Goal: Information Seeking & Learning: Learn about a topic

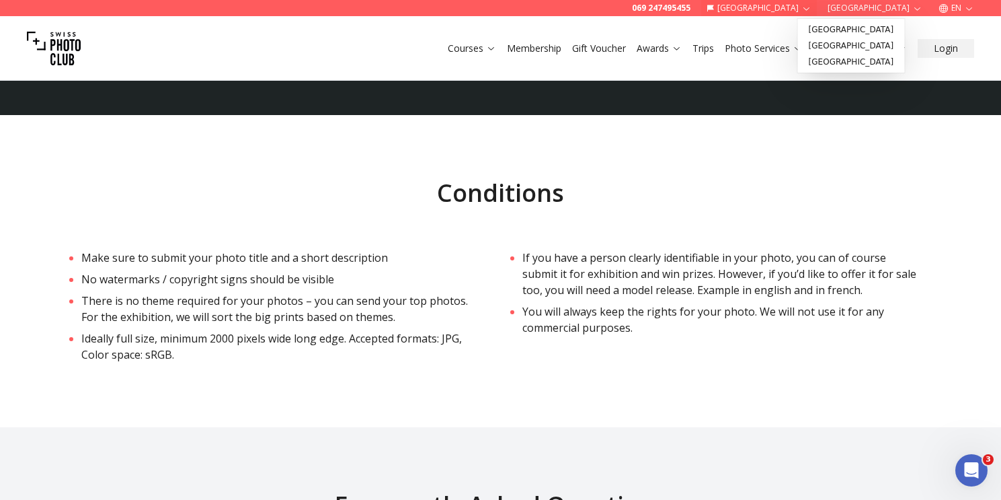
click at [818, 9] on button "Germany" at bounding box center [759, 8] width 116 height 16
click at [832, 28] on link "Switzerland" at bounding box center [852, 30] width 102 height 16
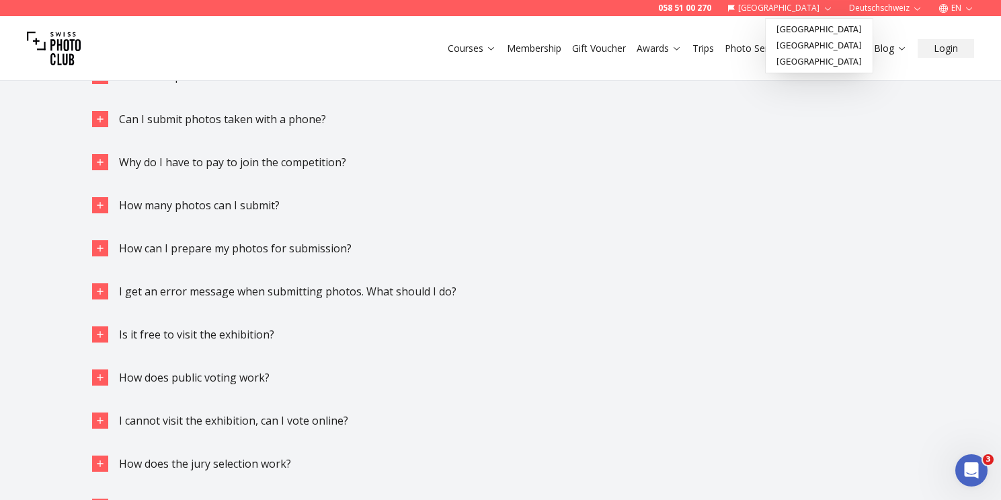
scroll to position [2346, 0]
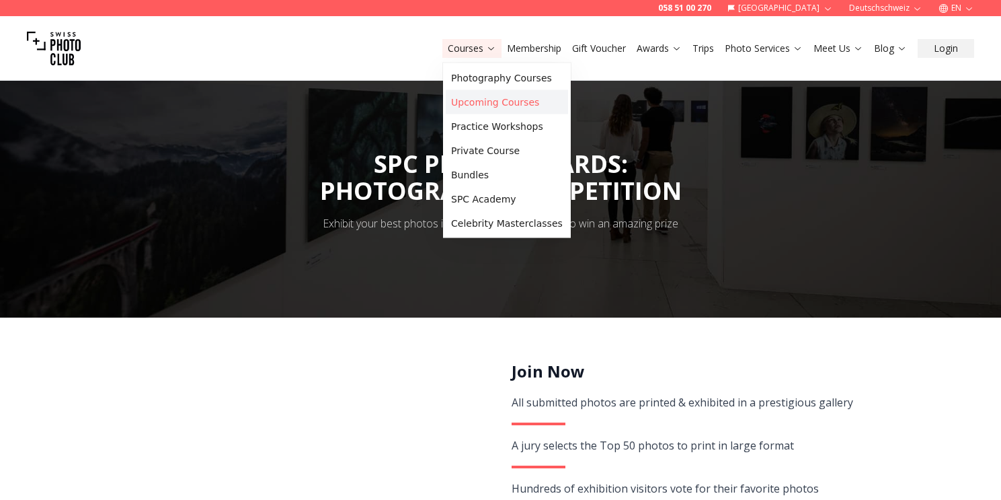
click at [470, 106] on link "Upcoming Courses" at bounding box center [507, 102] width 122 height 24
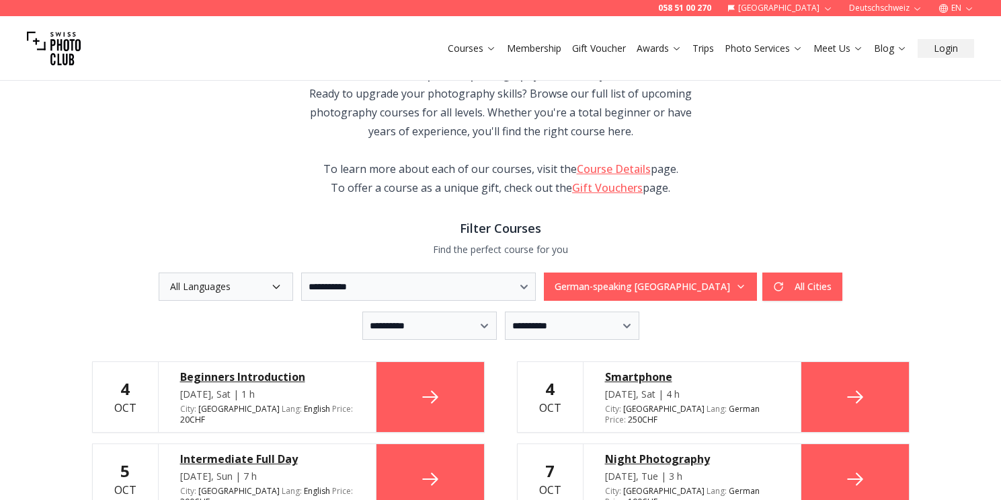
scroll to position [113, 0]
click at [184, 287] on button "All Languages" at bounding box center [226, 286] width 134 height 28
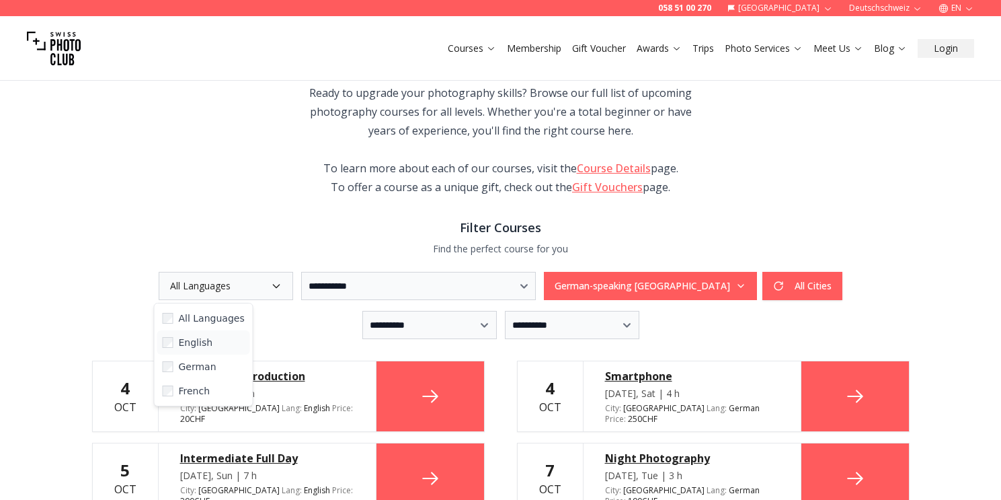
click at [185, 337] on span "English" at bounding box center [196, 342] width 34 height 13
click at [162, 223] on h3 "Filter Courses" at bounding box center [501, 227] width 818 height 19
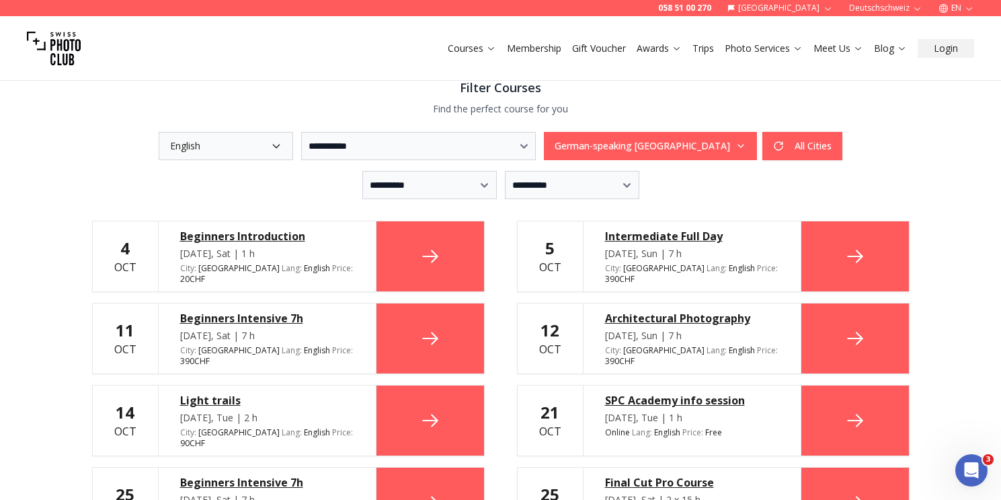
scroll to position [257, 0]
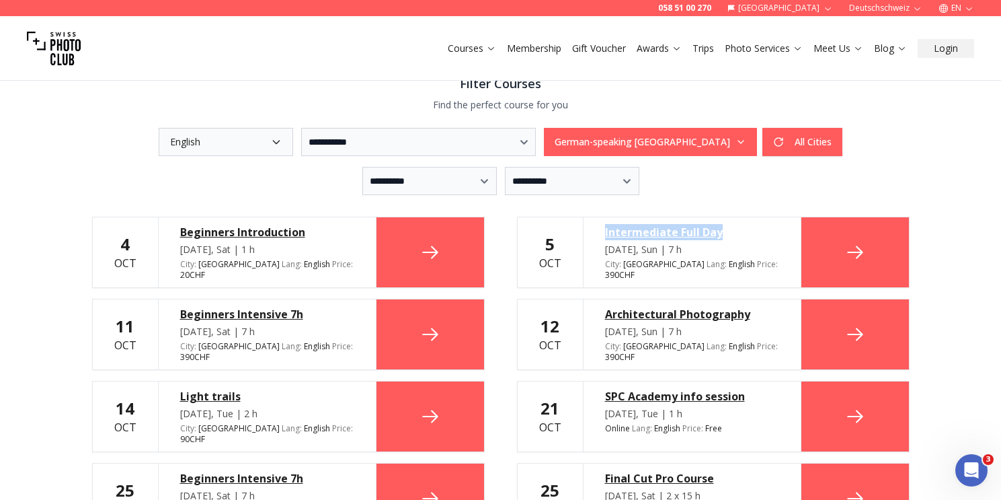
drag, startPoint x: 595, startPoint y: 223, endPoint x: 760, endPoint y: 230, distance: 164.9
click at [760, 230] on div "Intermediate Full Day Oct 5, Sun | 7 h City : Zurich Lang : English en Price : …" at bounding box center [692, 252] width 219 height 70
copy div "Intermediate Full Day"
drag, startPoint x: 203, startPoint y: 303, endPoint x: 351, endPoint y: 308, distance: 148.0
click at [351, 308] on div "Beginners Intensive 7h Oct 11, Sat | 7 h City : Bern Lang : English en Price : …" at bounding box center [267, 334] width 219 height 70
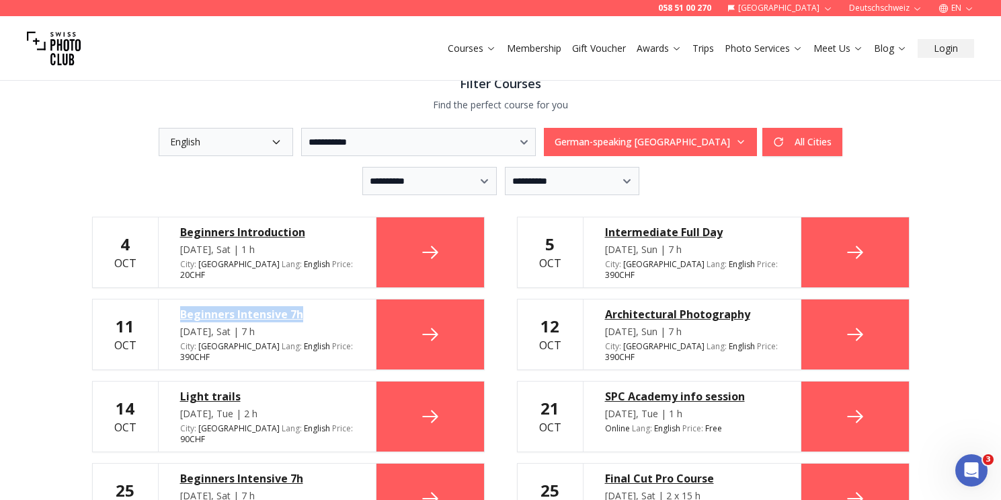
copy div "Beginners Intensive 7h"
drag, startPoint x: 599, startPoint y: 299, endPoint x: 758, endPoint y: 302, distance: 159.4
click at [758, 302] on div "Architectural Photography Oct 12, Sun | 7 h City : Zurich Lang : English en Pri…" at bounding box center [692, 334] width 219 height 70
copy div "Architectural Photography"
drag, startPoint x: 194, startPoint y: 371, endPoint x: 286, endPoint y: 384, distance: 93.7
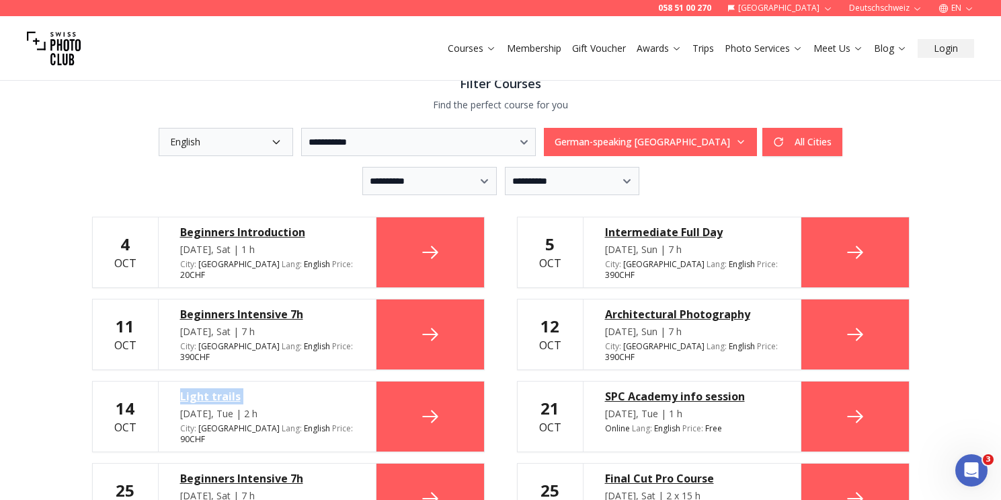
click at [286, 384] on div "Light trails Oct 14, Tue | 2 h City : Basel Lang : English en Price : 90 CHF" at bounding box center [267, 416] width 219 height 70
copy div "Light trails"
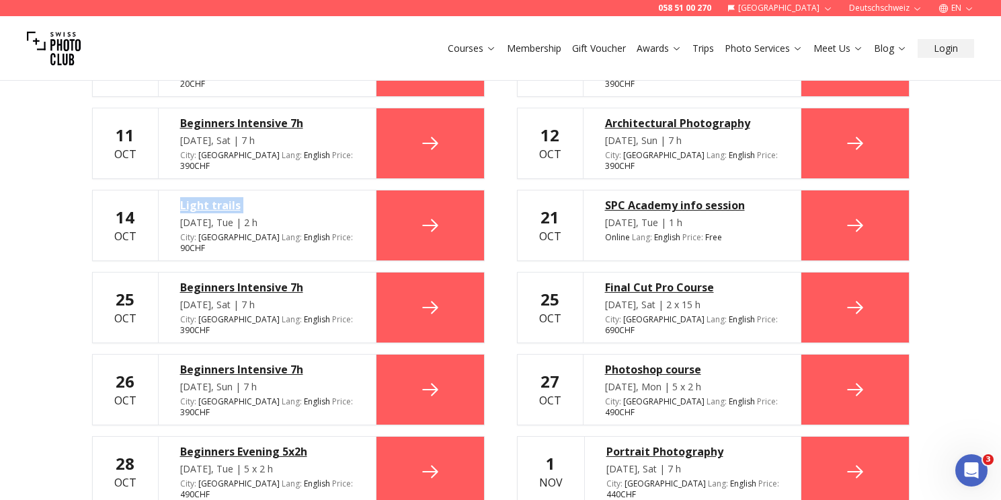
scroll to position [496, 0]
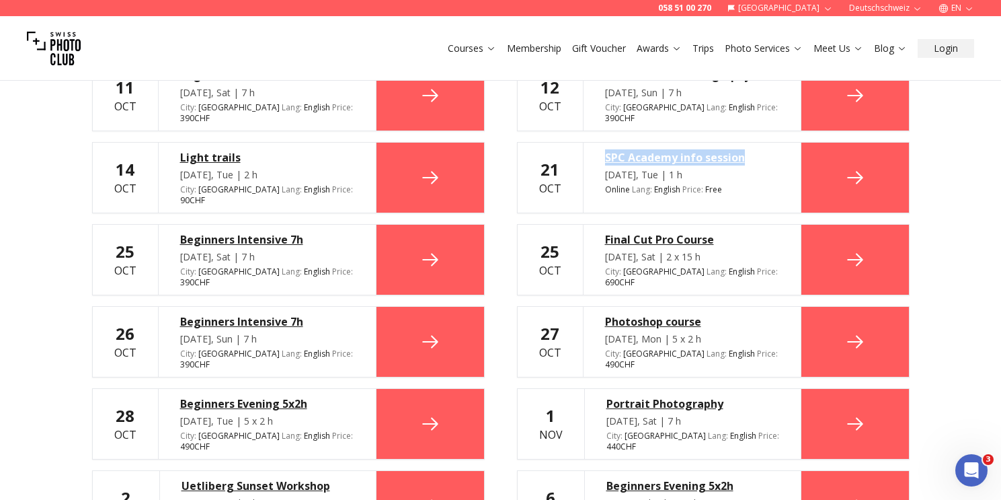
drag, startPoint x: 610, startPoint y: 134, endPoint x: 770, endPoint y: 132, distance: 160.1
click at [770, 143] on div "SPC Academy info session Oct 21, Tue | 1 h Online Lang : English en Price : Free" at bounding box center [692, 178] width 219 height 70
copy div "SPC Academy info session"
drag, startPoint x: 194, startPoint y: 208, endPoint x: 346, endPoint y: 214, distance: 151.4
click at [346, 225] on div "Beginners Intensive 7h Oct 25, Sat | 7 h City : Basel Lang : English en Price :…" at bounding box center [267, 260] width 219 height 70
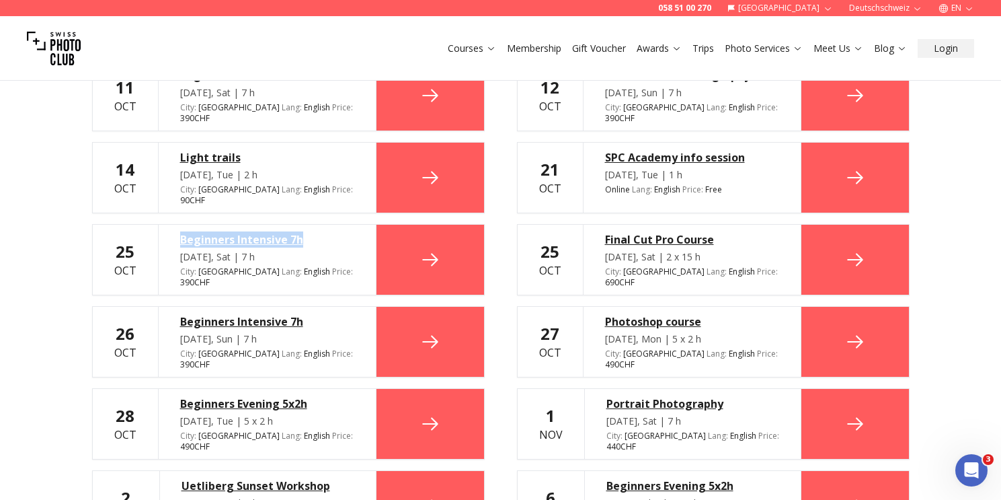
copy div "Beginners Intensive 7h"
drag, startPoint x: 605, startPoint y: 205, endPoint x: 733, endPoint y: 202, distance: 127.8
click at [732, 225] on div "Final Cut Pro Course Oct 25, Sat | 2 x 15 h City : Zurich Lang : English en Pri…" at bounding box center [692, 260] width 219 height 70
copy div "Final Cut Pro Course"
drag, startPoint x: 195, startPoint y: 280, endPoint x: 359, endPoint y: 273, distance: 164.2
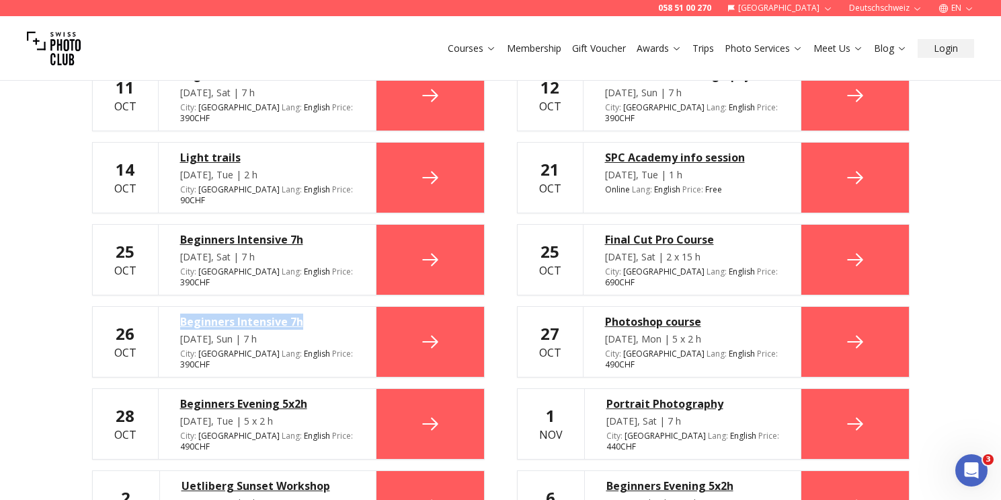
click at [359, 307] on div "Beginners Intensive 7h Oct 26, Sun | 7 h City : Zurich Lang : English en Price …" at bounding box center [267, 342] width 219 height 70
copy div "Beginners Intensive 7h"
drag, startPoint x: 600, startPoint y: 267, endPoint x: 705, endPoint y: 270, distance: 105.6
click at [705, 307] on div "Photoshop course Oct 27, Mon | 5 x 2 h City : Zurich Lang : English en Price : …" at bounding box center [692, 342] width 219 height 70
drag, startPoint x: 589, startPoint y: 273, endPoint x: 710, endPoint y: 280, distance: 121.2
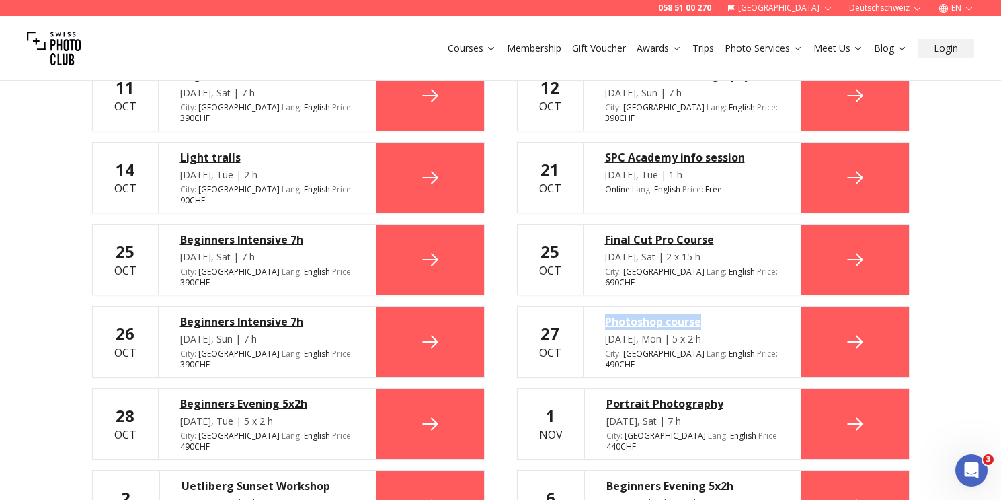
click at [710, 307] on div "Photoshop course Oct 27, Mon | 5 x 2 h City : Zurich Lang : English en Price : …" at bounding box center [692, 342] width 219 height 70
copy div "Photoshop course"
drag, startPoint x: 208, startPoint y: 350, endPoint x: 347, endPoint y: 356, distance: 139.3
click at [347, 389] on div "Beginners Evening 5x2h Oct 28, Tue | 5 x 2 h City : Basel Lang : English en Pri…" at bounding box center [267, 424] width 219 height 70
copy div "Beginners Evening 5x2h"
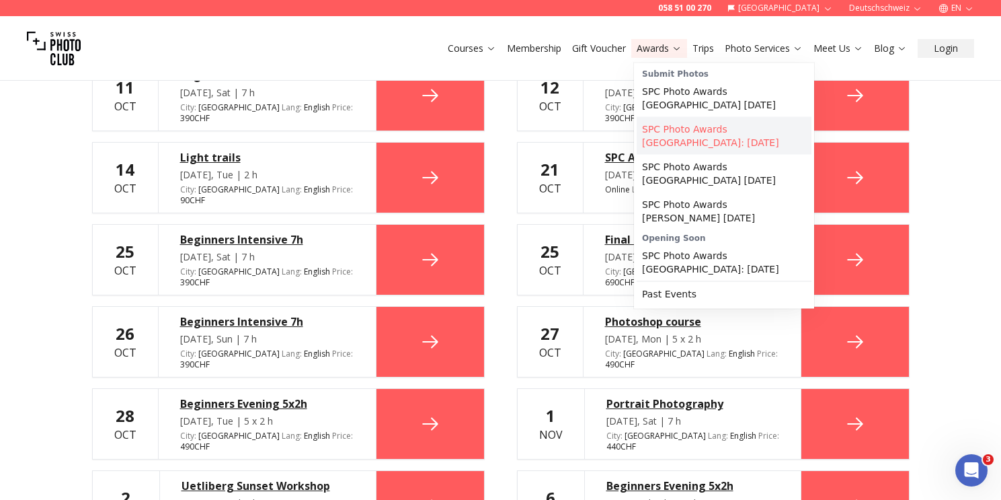
click at [676, 126] on link "SPC Photo Awards Zurich: December 2025" at bounding box center [724, 136] width 175 height 38
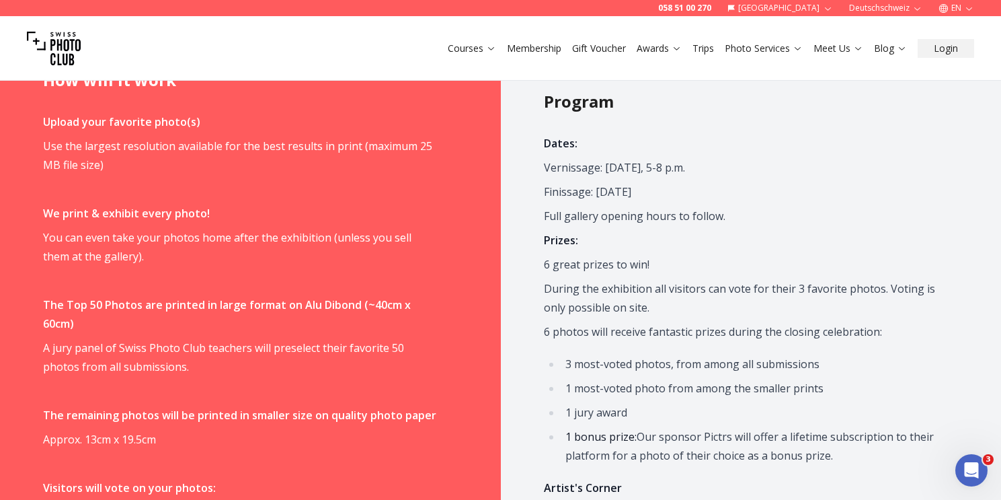
scroll to position [814, 0]
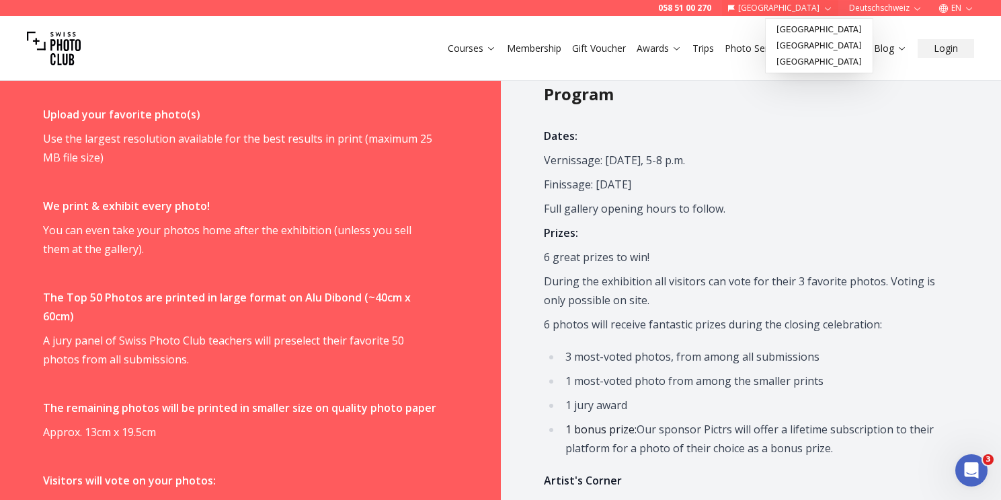
click at [783, 8] on button "Switzerland" at bounding box center [780, 8] width 116 height 16
click at [785, 42] on link "Germany" at bounding box center [820, 46] width 102 height 16
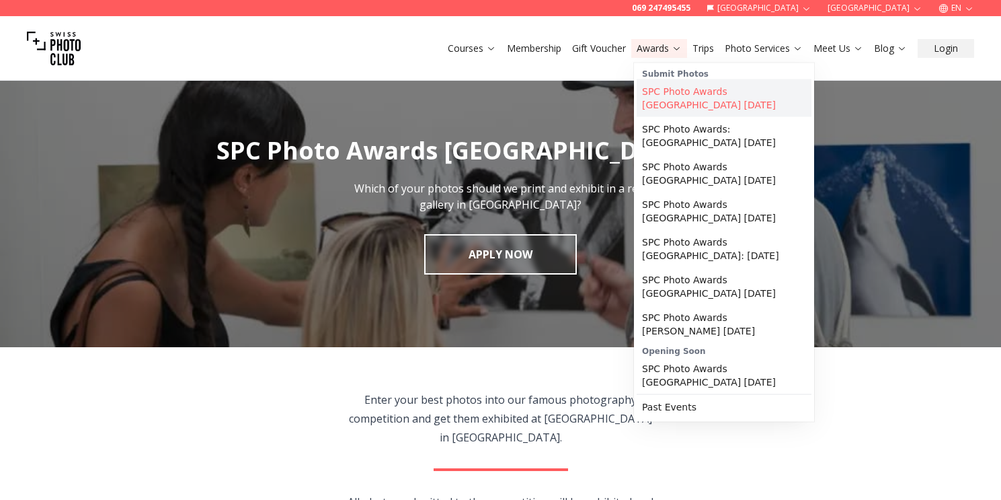
click at [664, 87] on link "SPC Photo Awards VIENNA October 2025" at bounding box center [724, 98] width 175 height 38
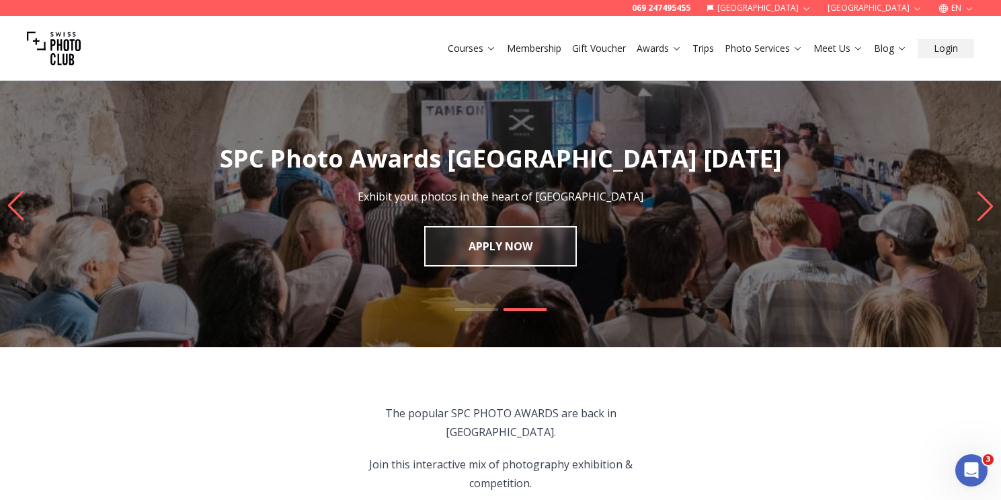
click at [965, 9] on icon "button" at bounding box center [969, 8] width 10 height 10
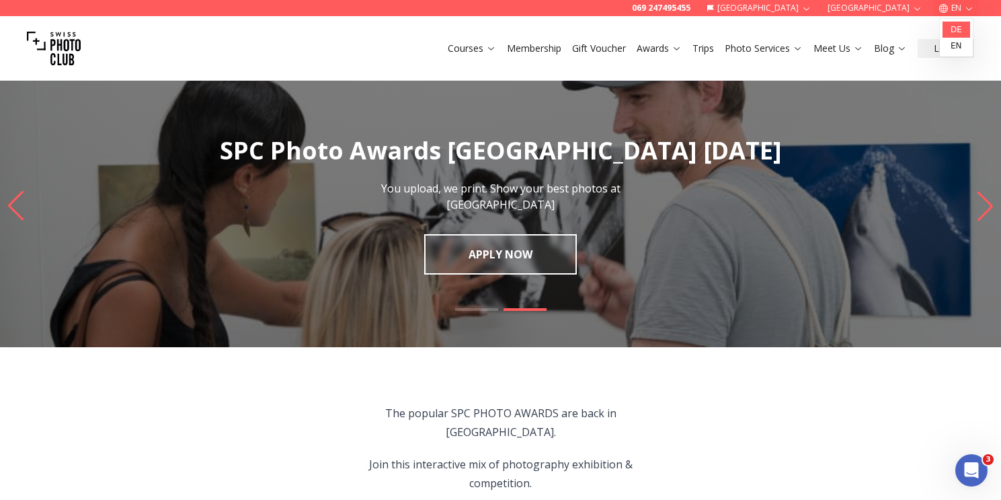
click at [964, 30] on link "de" at bounding box center [957, 30] width 28 height 16
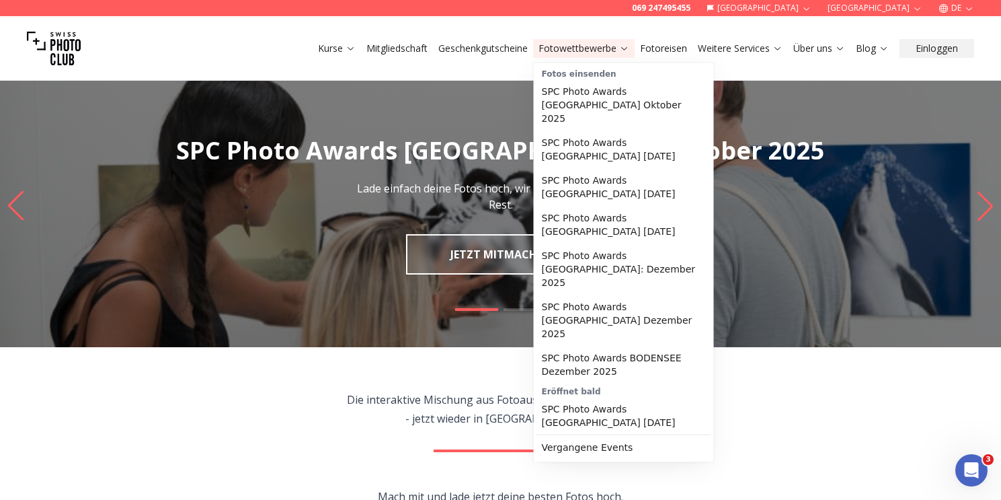
click at [586, 48] on link "Fotowettbewerbe" at bounding box center [584, 48] width 91 height 13
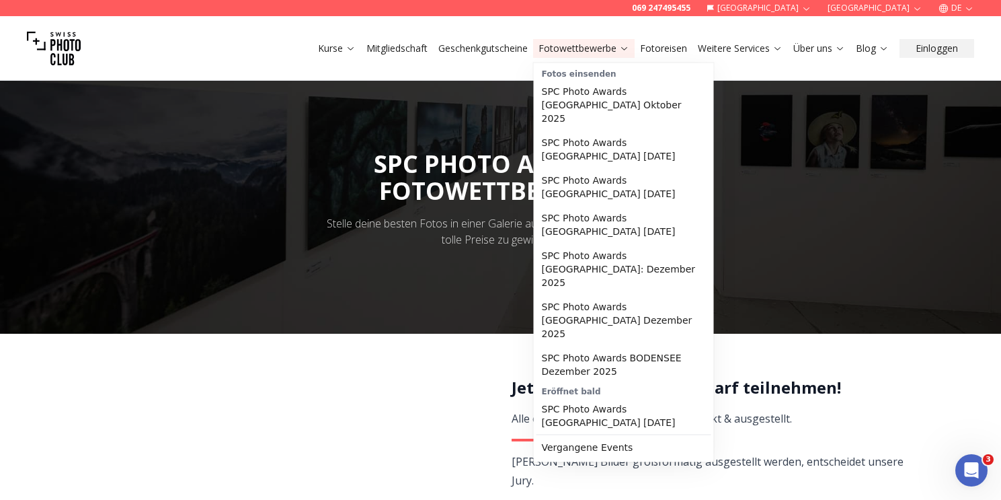
click at [818, 7] on button "[GEOGRAPHIC_DATA]" at bounding box center [759, 8] width 116 height 16
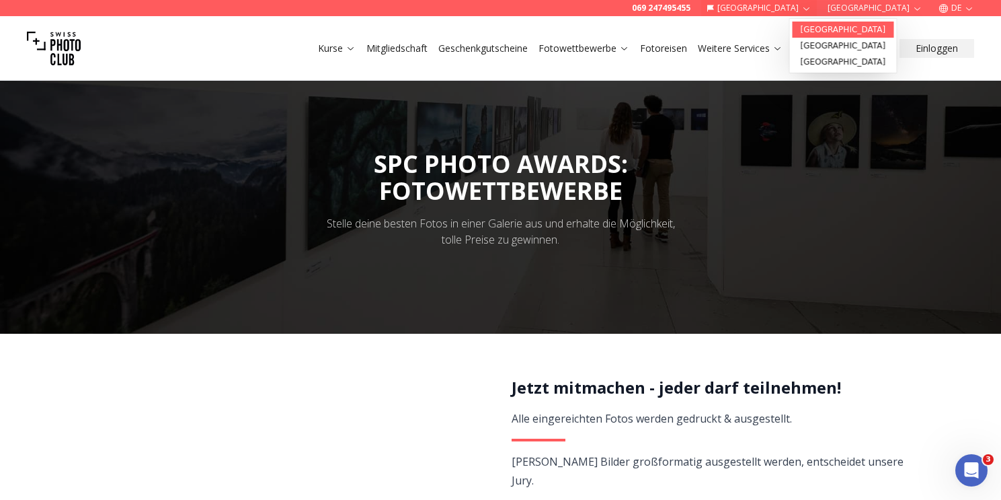
click at [820, 28] on link "[GEOGRAPHIC_DATA]" at bounding box center [844, 30] width 102 height 16
